Goal: Task Accomplishment & Management: Use online tool/utility

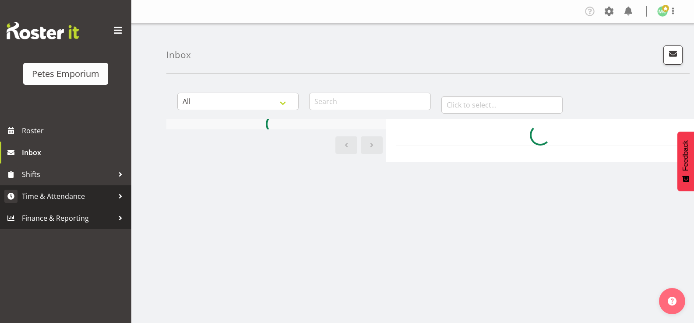
click at [71, 196] on span "Time & Attendance" at bounding box center [68, 196] width 92 height 13
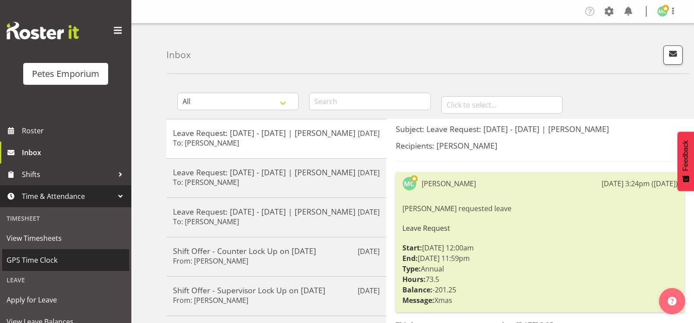
click at [73, 254] on span "GPS Time Clock" at bounding box center [66, 260] width 118 height 13
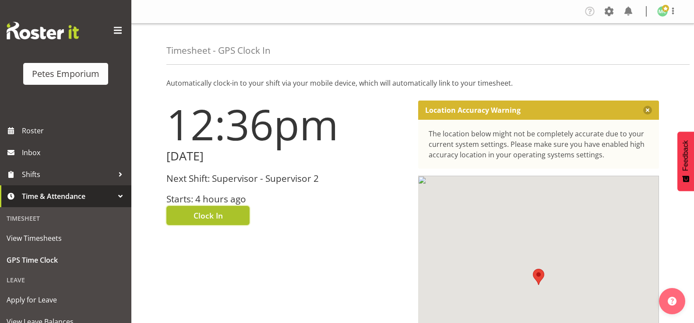
click at [241, 216] on button "Clock In" at bounding box center [207, 215] width 83 height 19
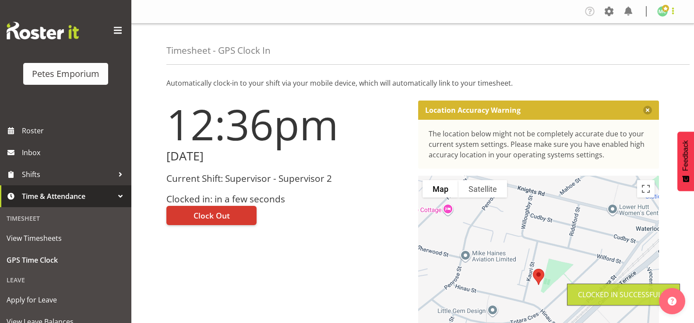
click at [673, 13] on span at bounding box center [673, 11] width 11 height 11
click at [648, 44] on link "Log Out" at bounding box center [636, 46] width 84 height 16
